Goal: Transaction & Acquisition: Download file/media

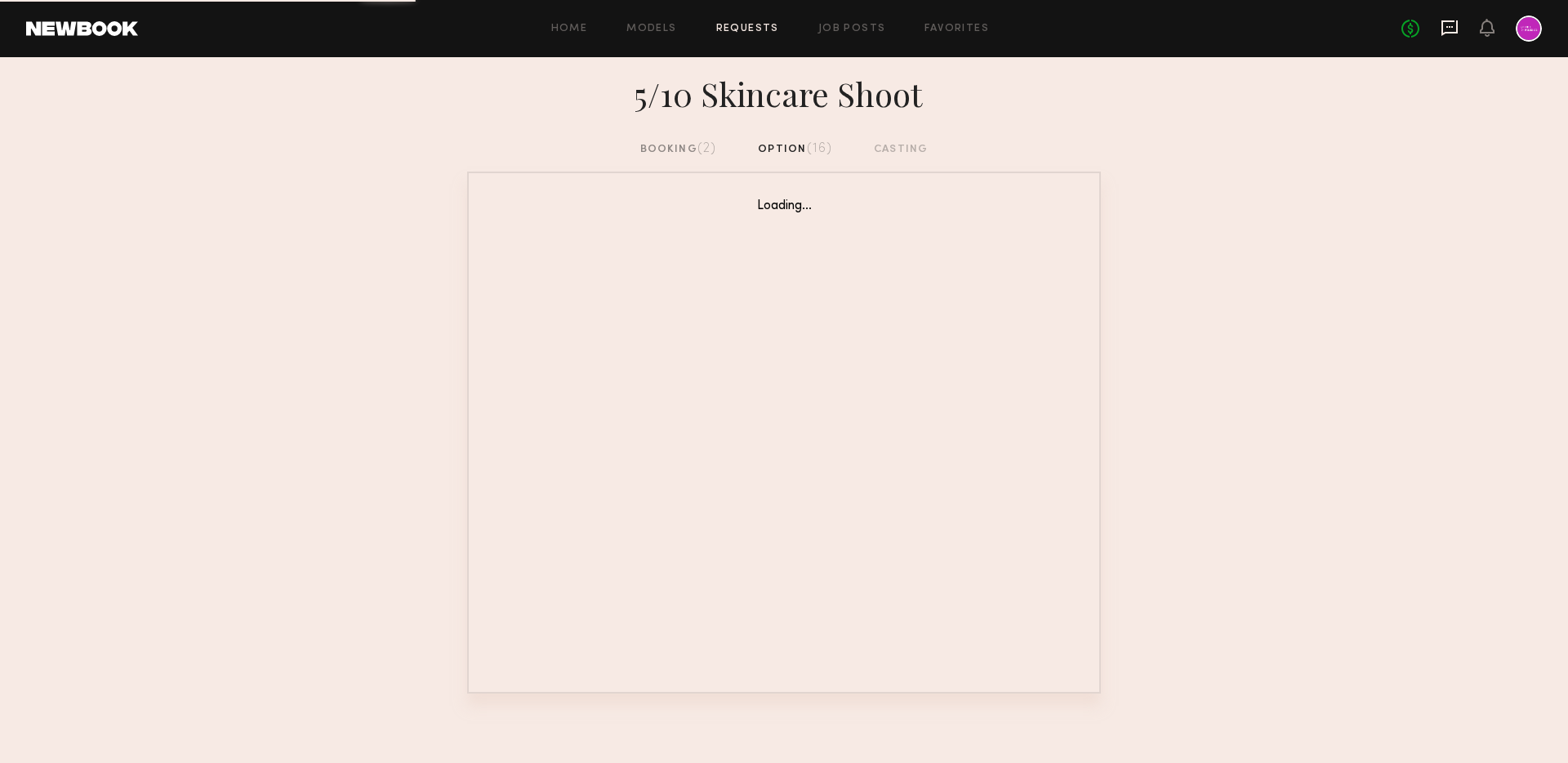
click at [1451, 29] on icon at bounding box center [1450, 27] width 18 height 18
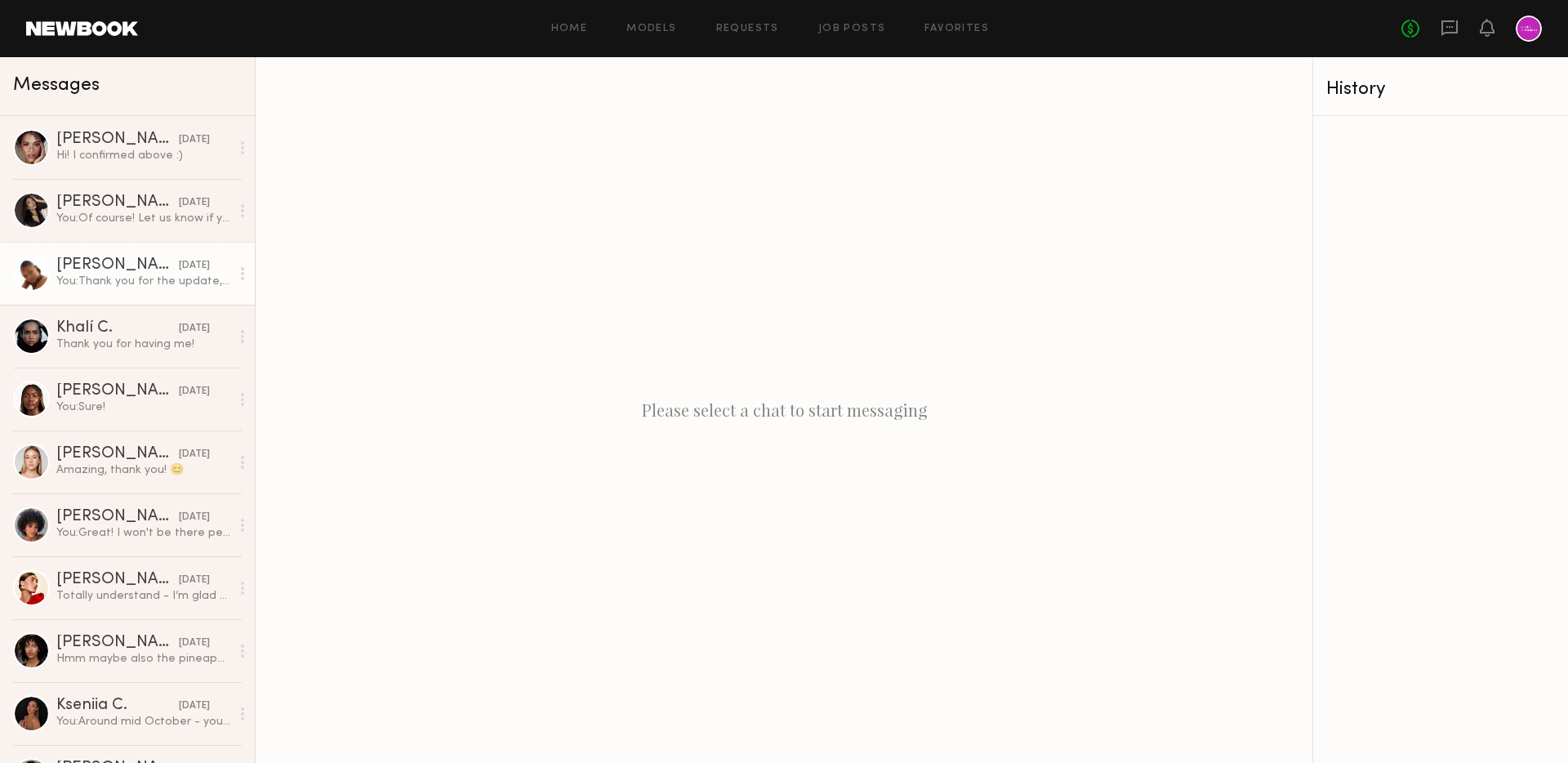
click at [148, 268] on div "[PERSON_NAME]" at bounding box center [117, 265] width 122 height 17
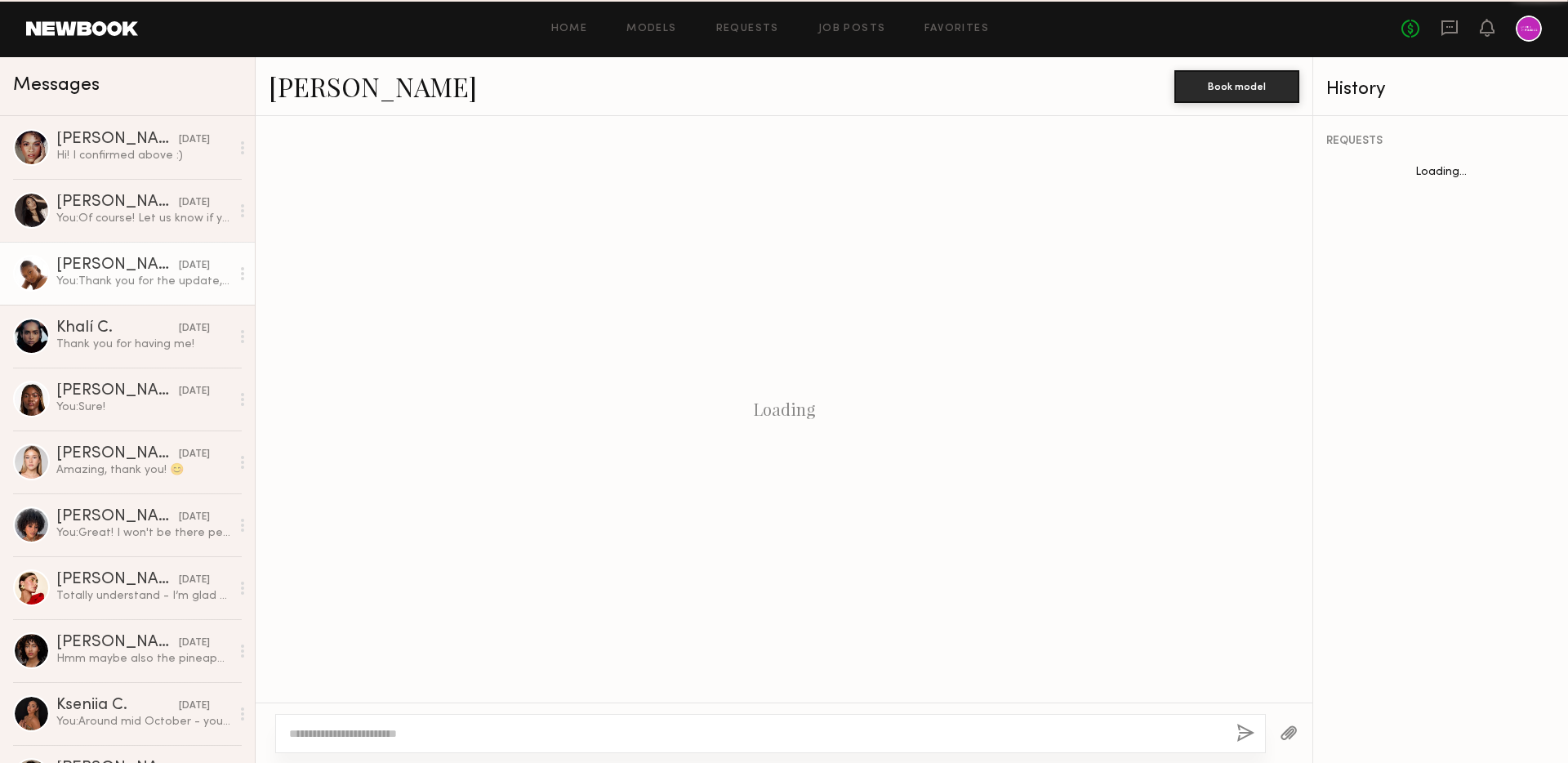
scroll to position [869, 0]
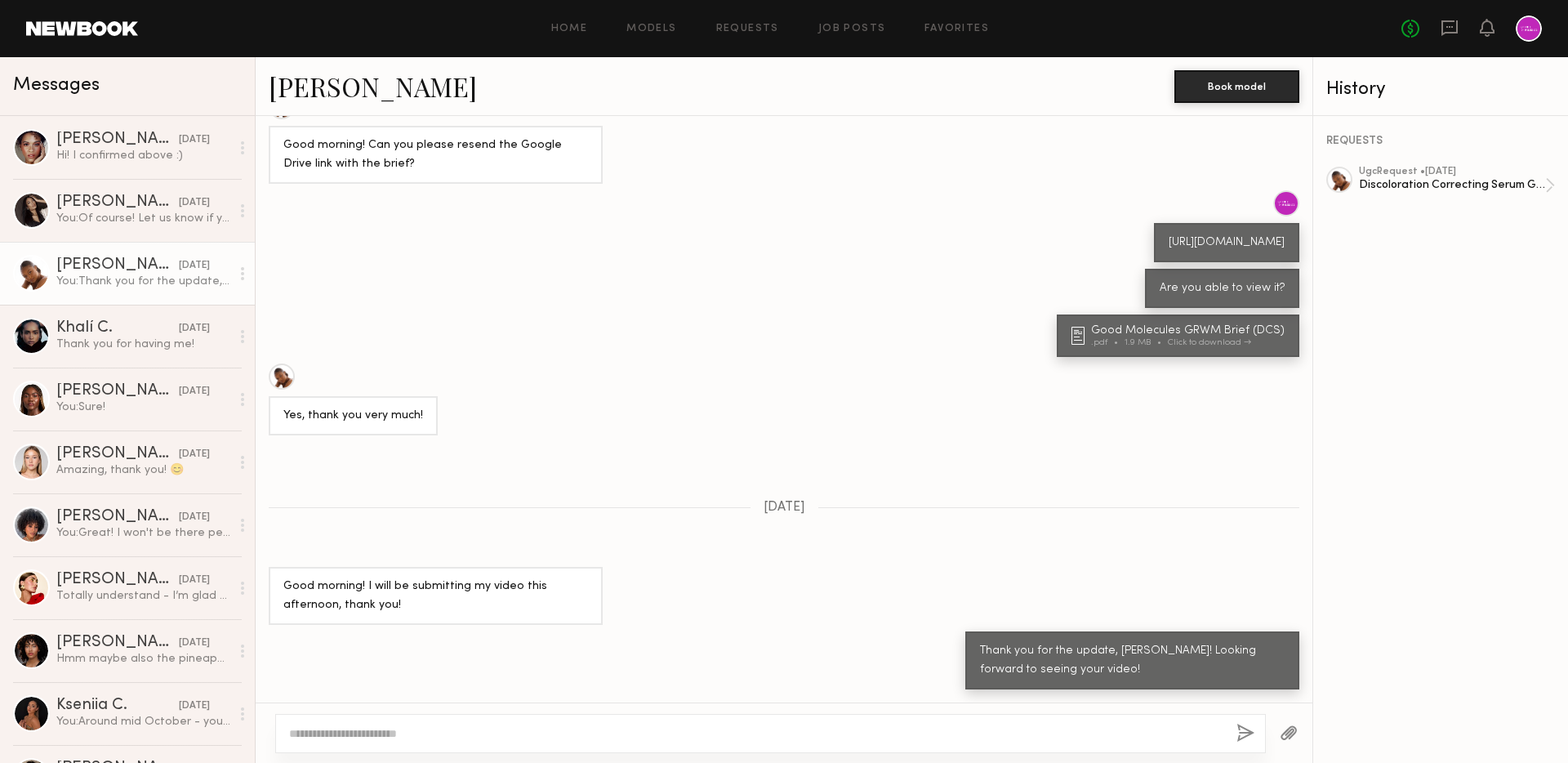
click at [1444, 164] on div "REQUESTS ugc Request • [DATE] Discoloration Correcting Serum GRWM Video" at bounding box center [1440, 440] width 255 height 648
click at [1463, 183] on div "Discoloration Correcting Serum GRWM Video" at bounding box center [1452, 186] width 186 height 16
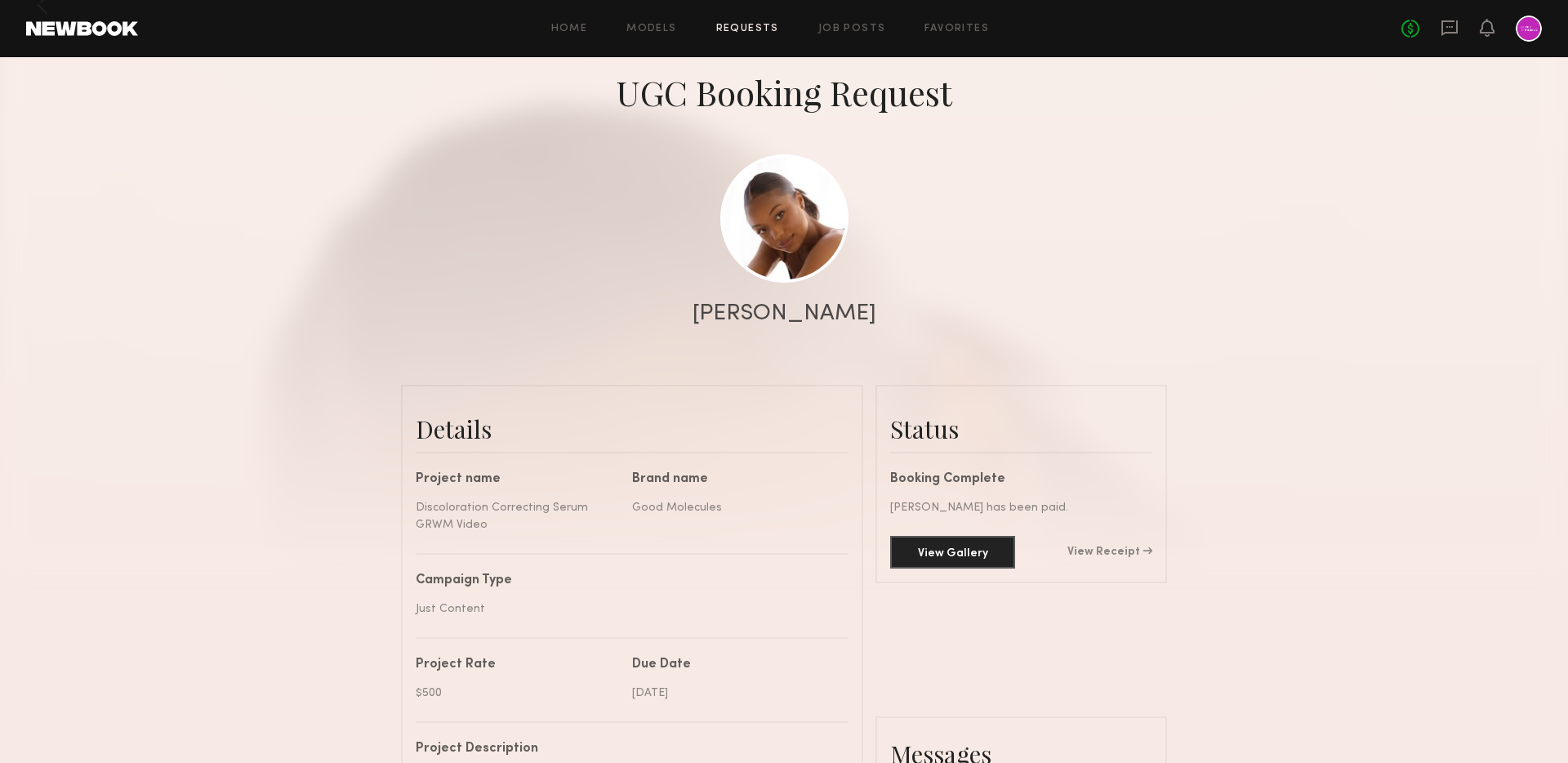
scroll to position [144, 0]
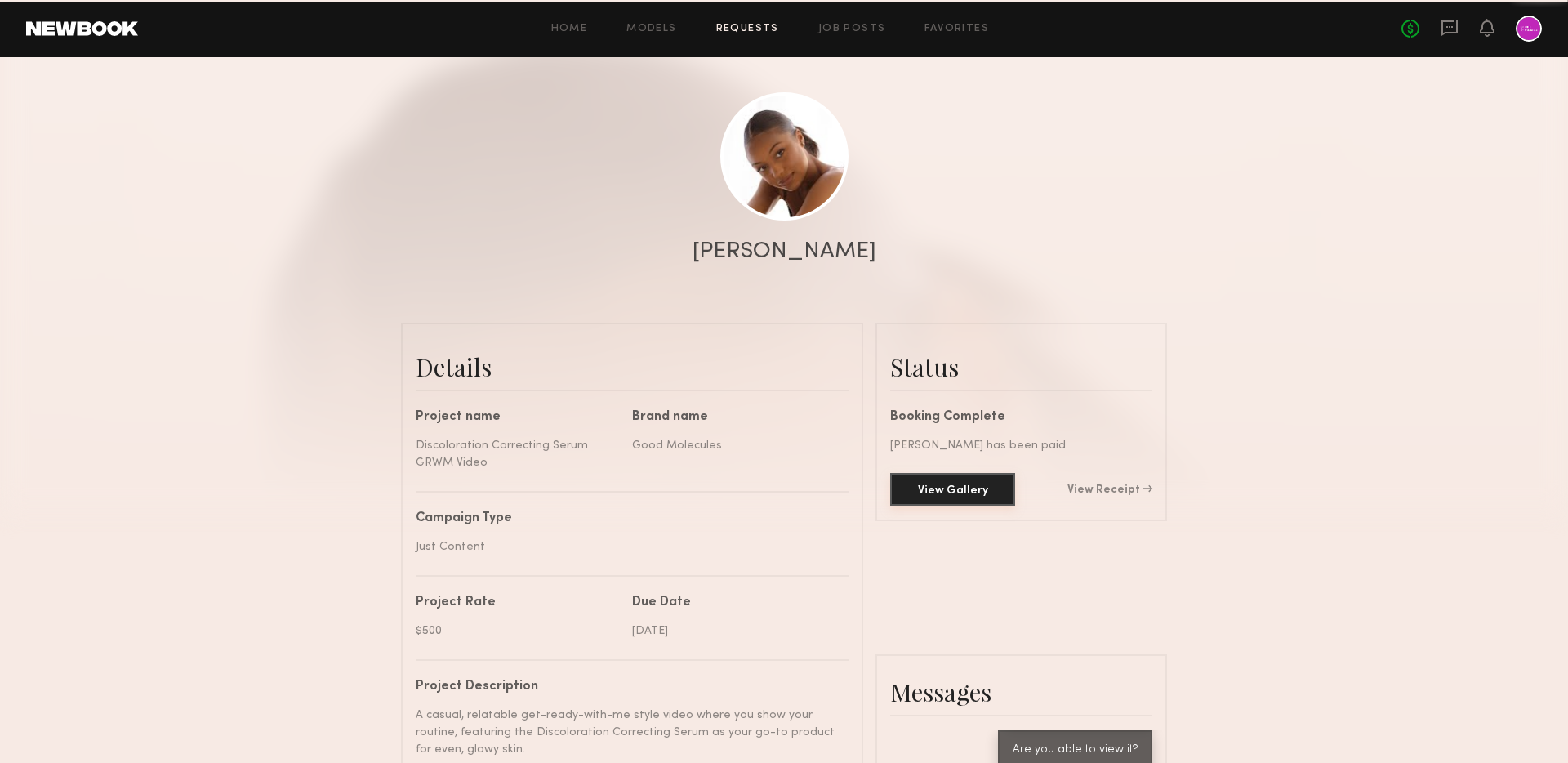
click at [983, 478] on button "View Gallery" at bounding box center [953, 488] width 125 height 32
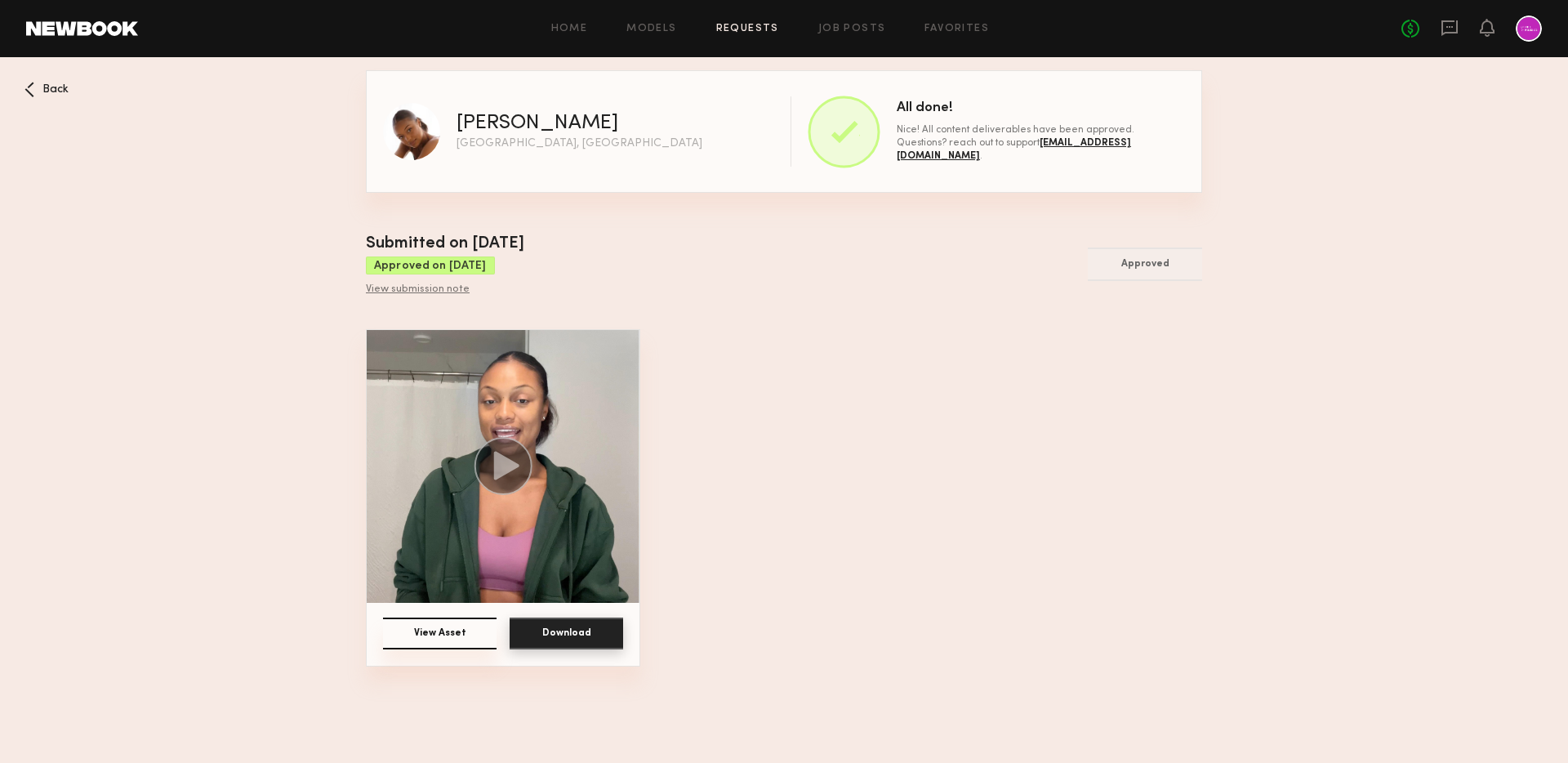
click at [574, 631] on button "Download" at bounding box center [566, 633] width 113 height 32
click at [497, 463] on icon at bounding box center [507, 466] width 25 height 28
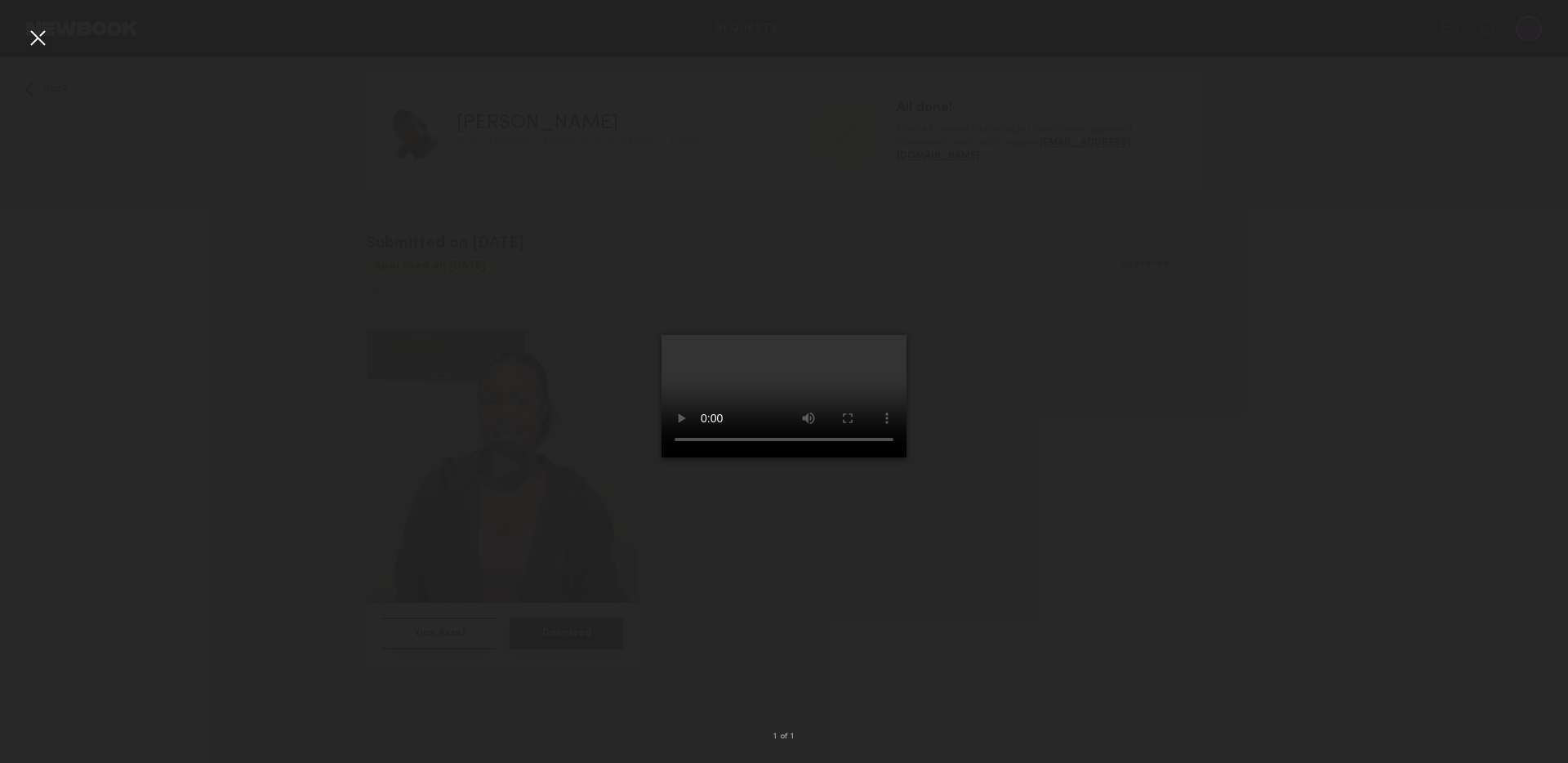
click at [36, 40] on div at bounding box center [37, 37] width 26 height 26
